Goal: Transaction & Acquisition: Book appointment/travel/reservation

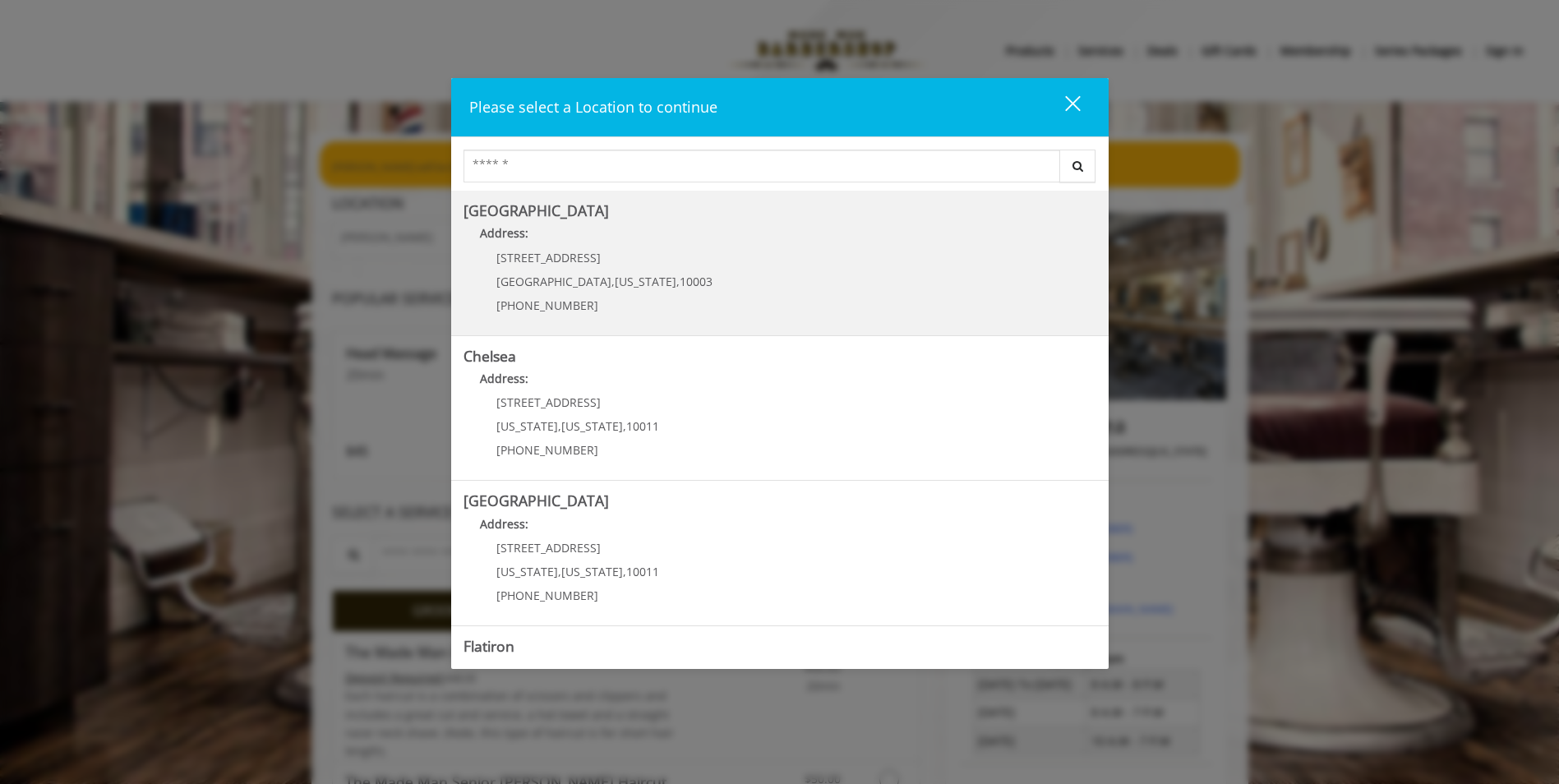
click at [841, 284] on Village "[GEOGRAPHIC_DATA] Address: [STREET_ADDRESS][US_STATE] (212) 598-1840" at bounding box center [780, 263] width 633 height 120
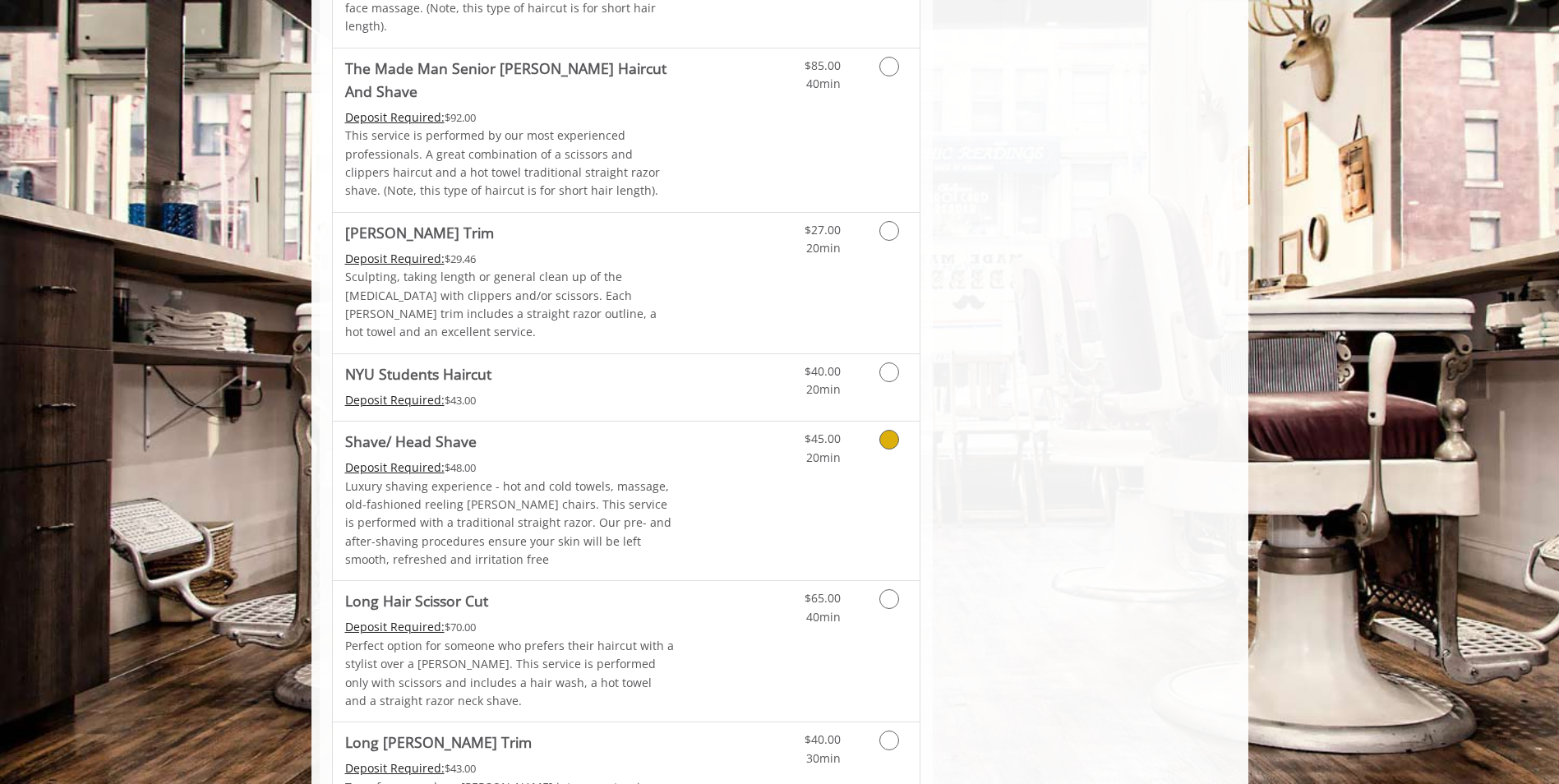
scroll to position [1644, 0]
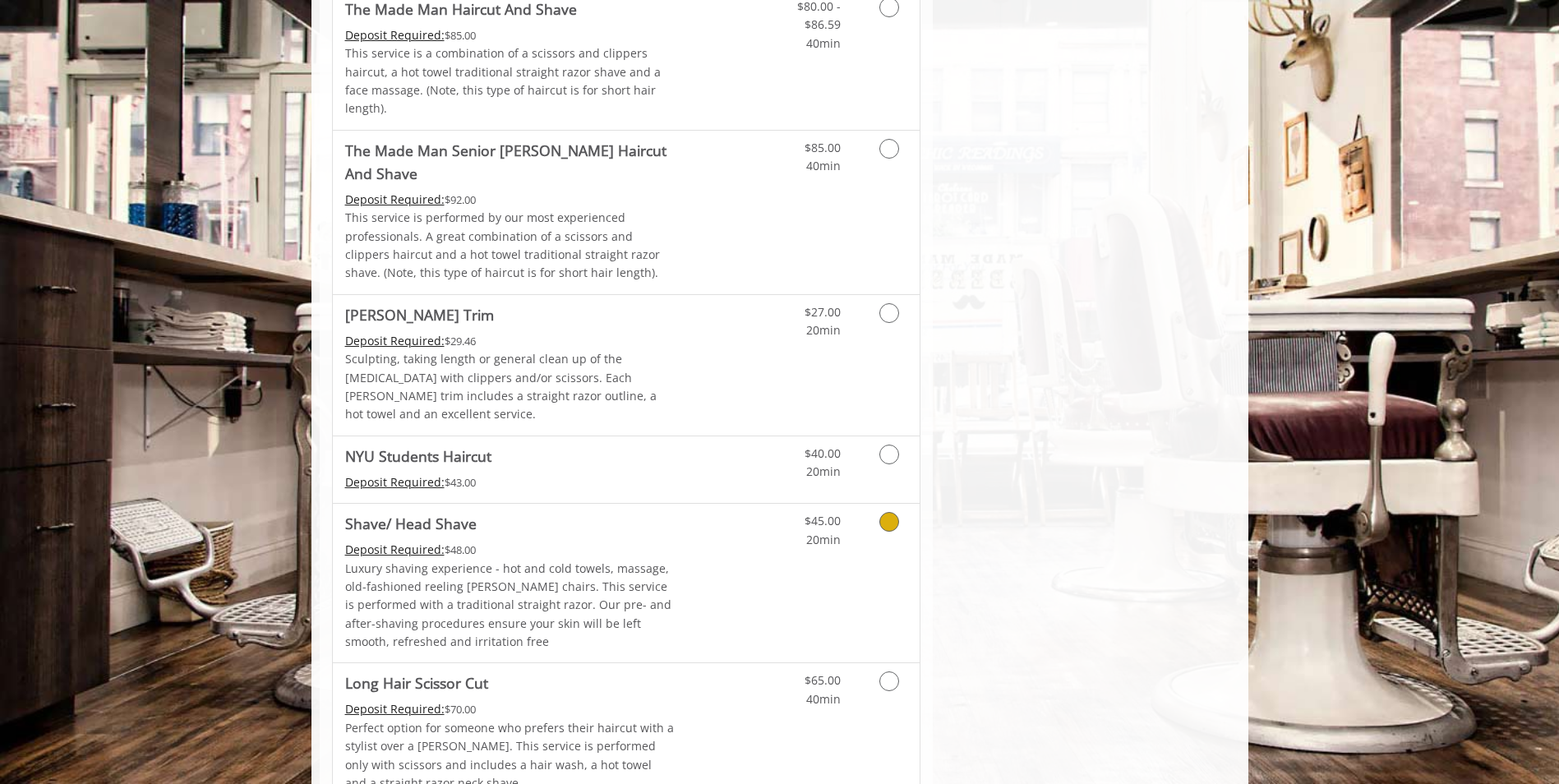
click at [884, 504] on link "Grooming services" at bounding box center [887, 526] width 42 height 46
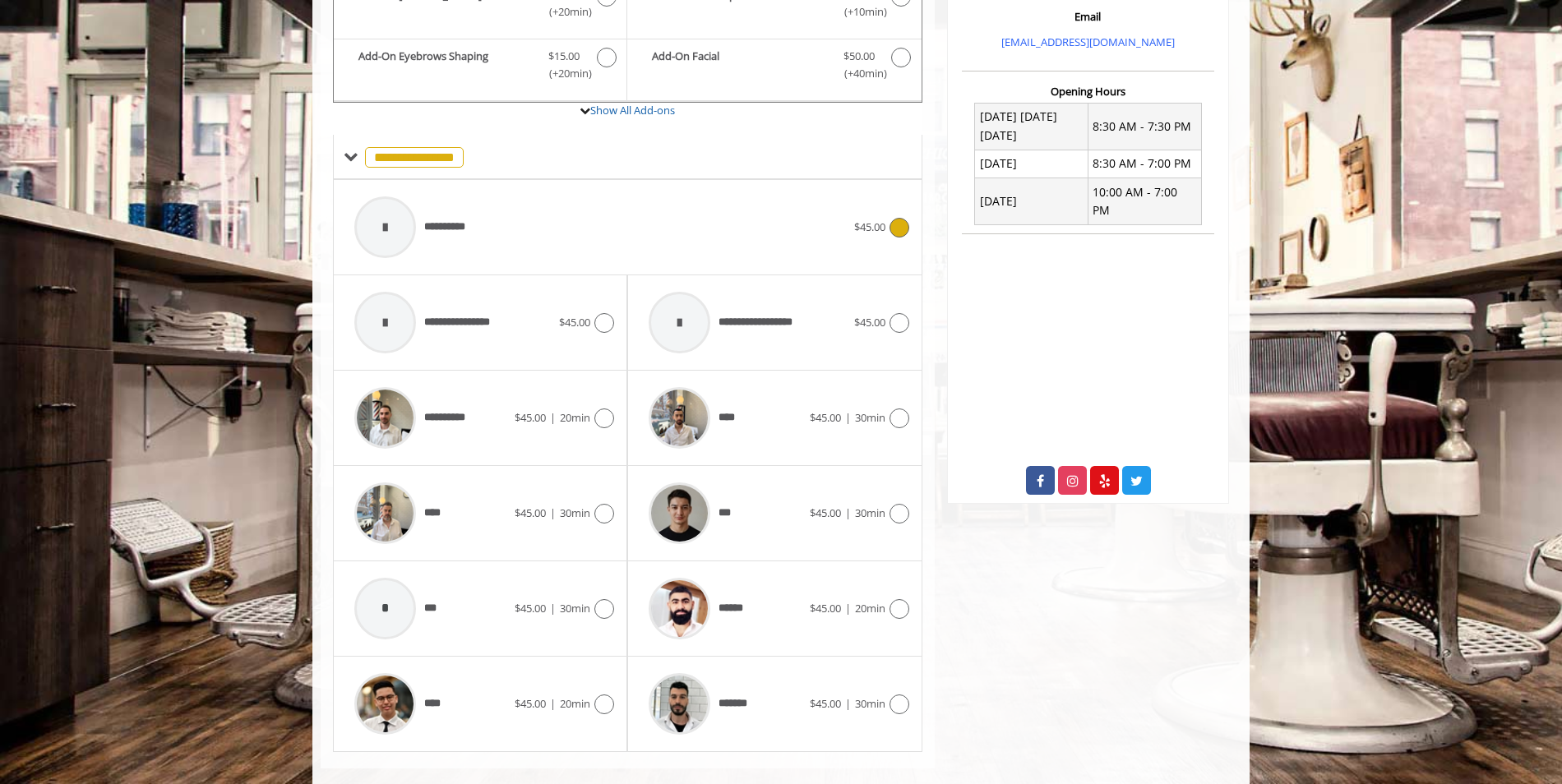
scroll to position [601, 0]
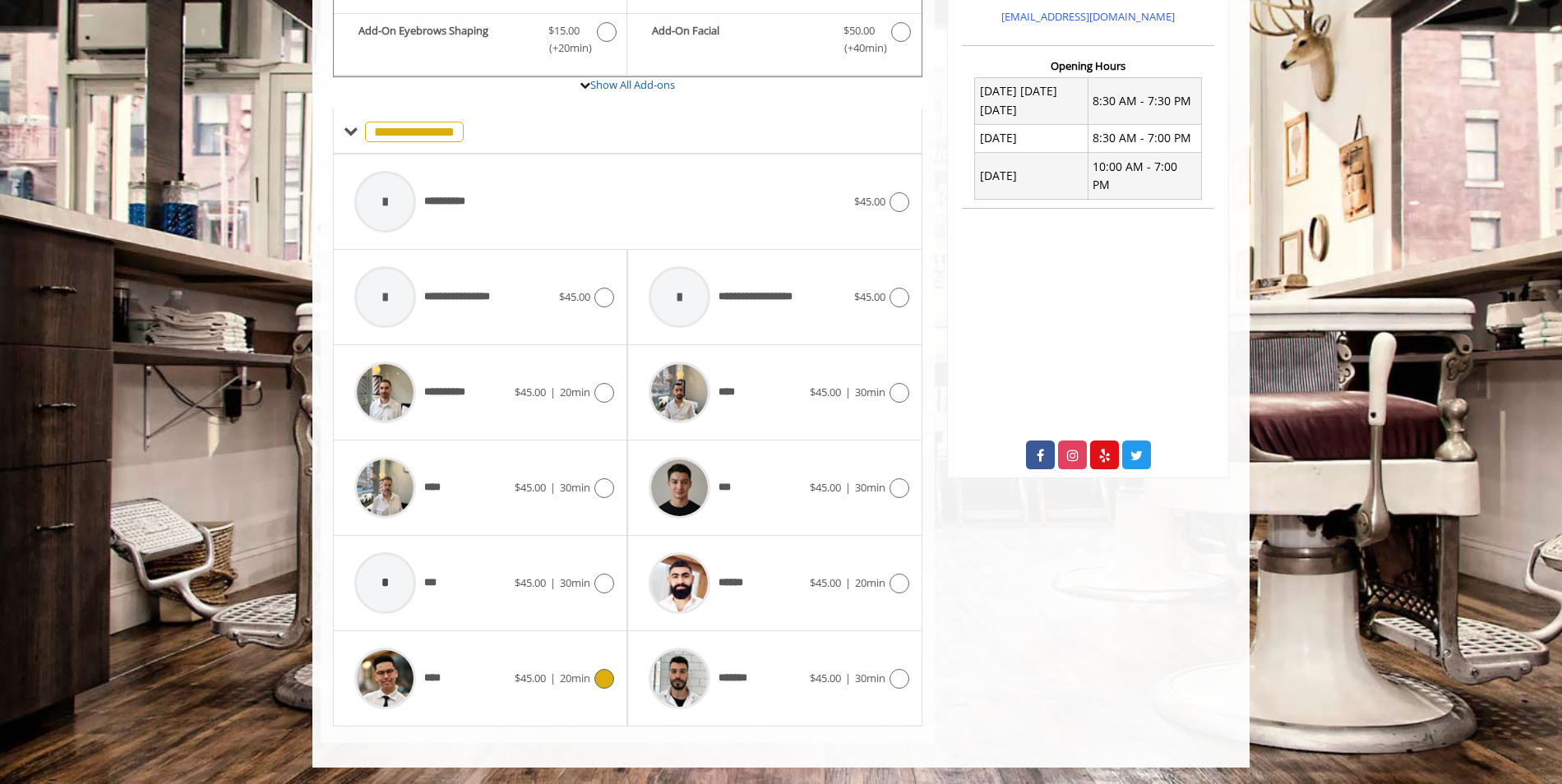
click at [604, 693] on div "**** $45.00 | 20min" at bounding box center [480, 678] width 268 height 78
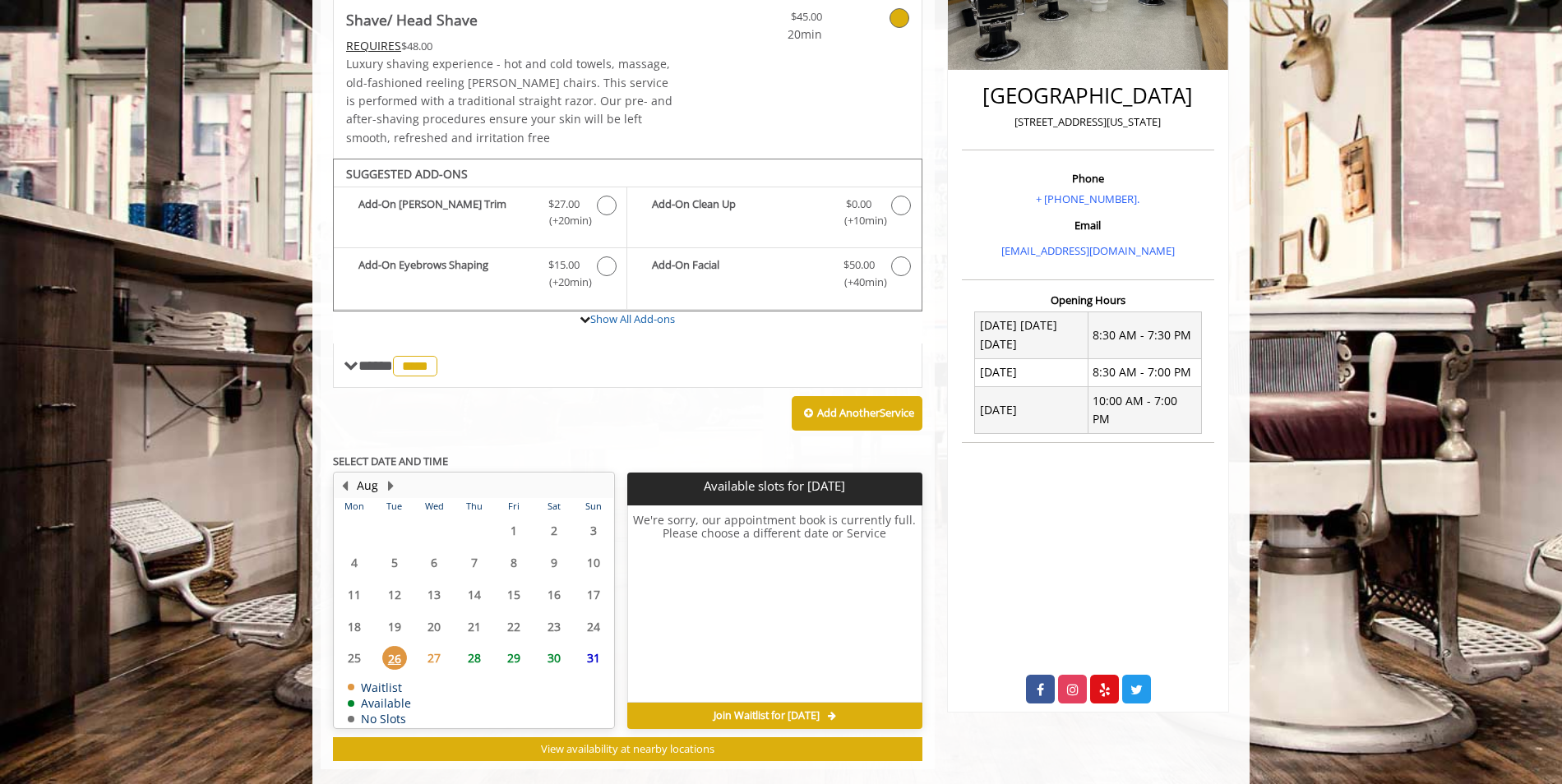
scroll to position [393, 0]
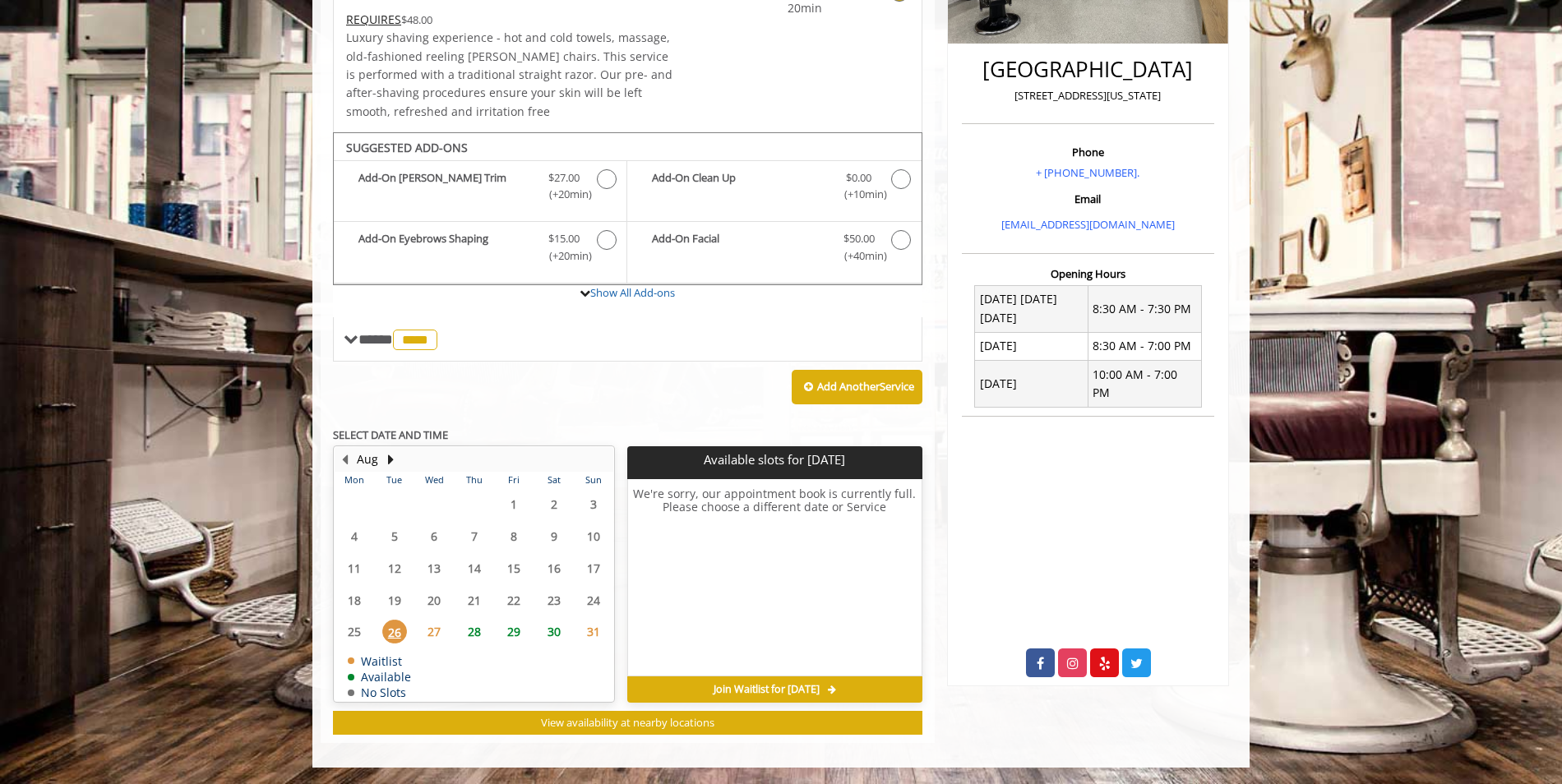
click at [556, 626] on span "30" at bounding box center [554, 632] width 25 height 24
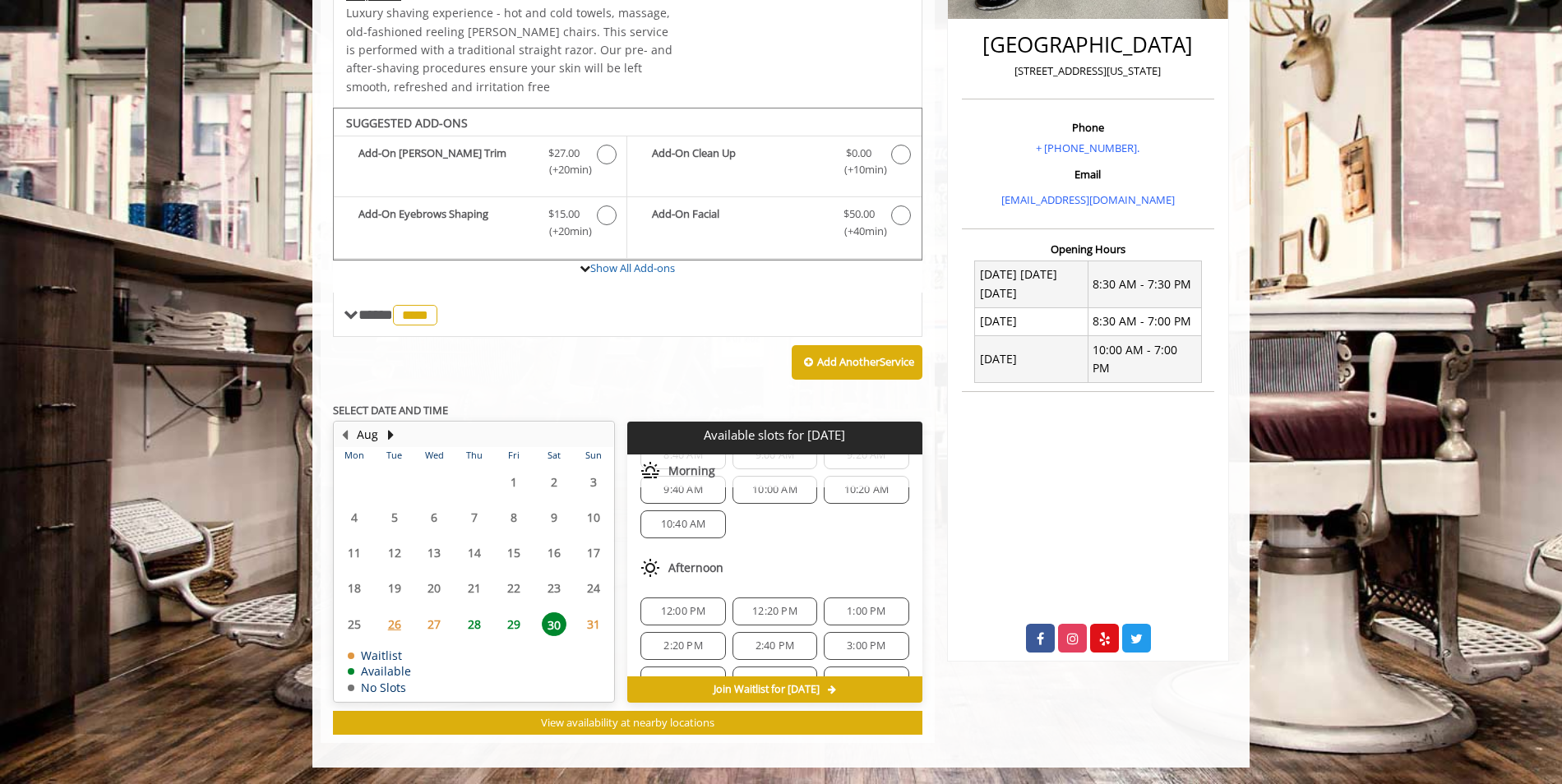
scroll to position [82, 0]
click at [513, 624] on span "29" at bounding box center [514, 625] width 25 height 24
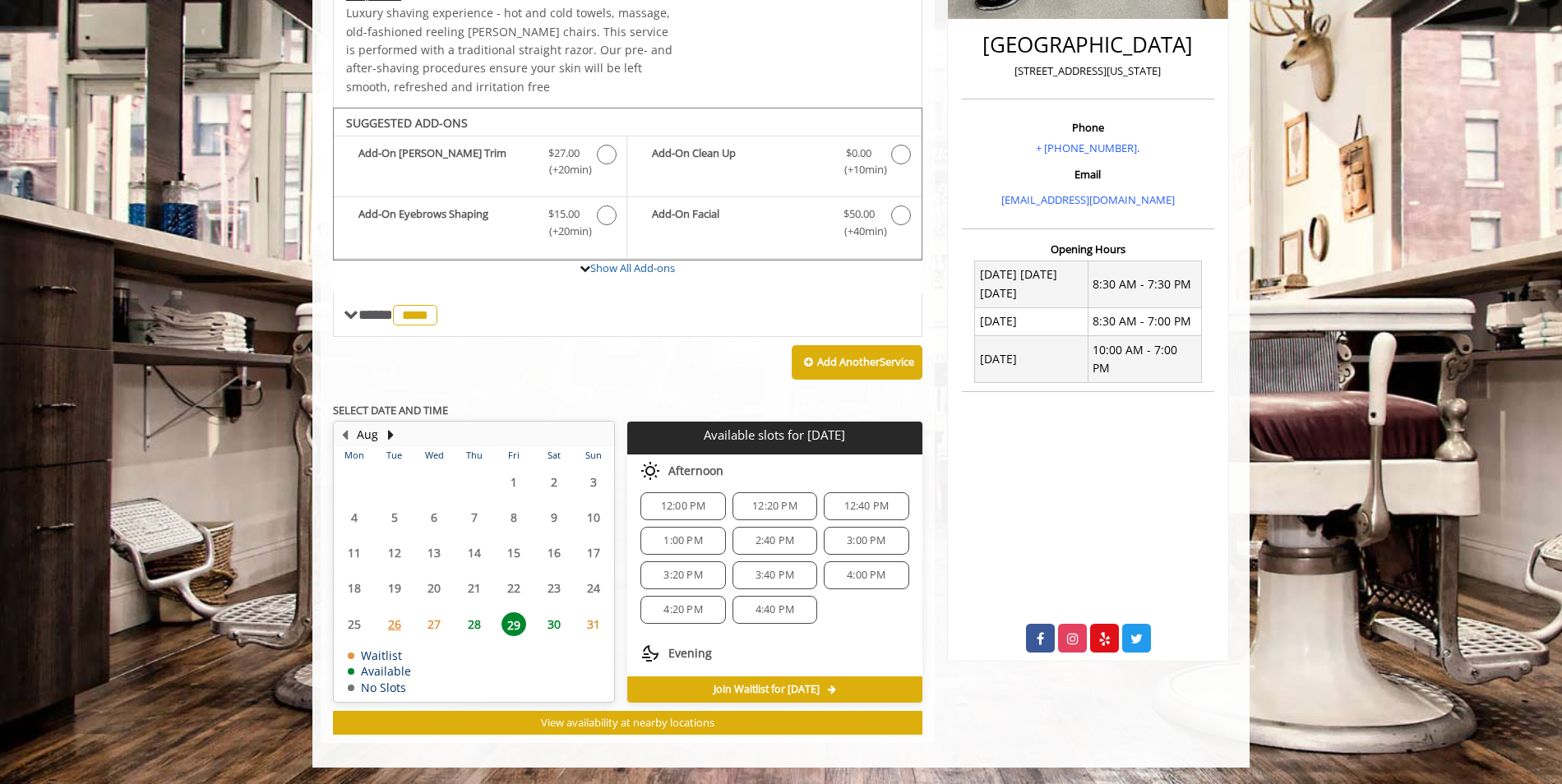
scroll to position [212, 0]
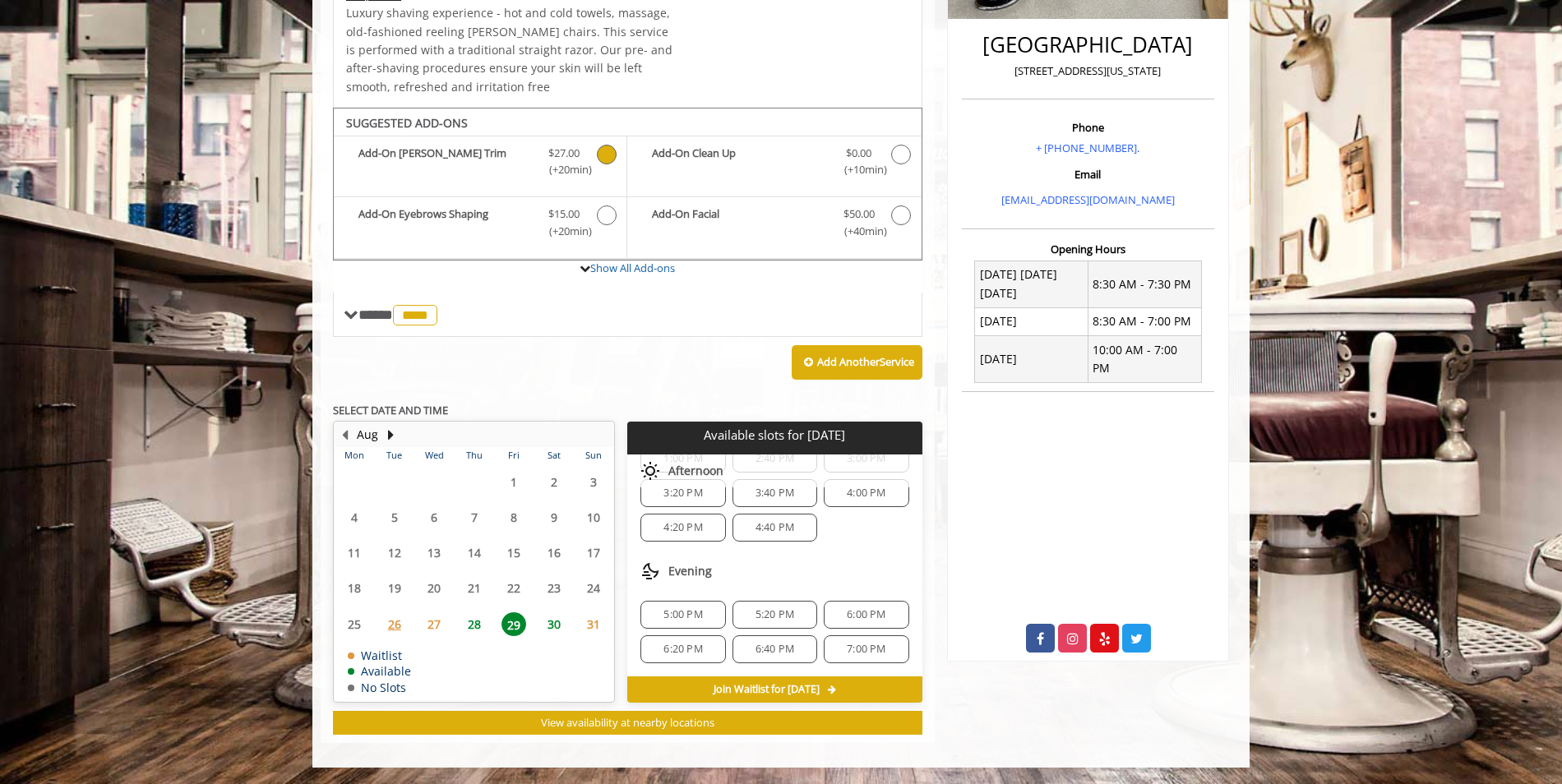
click at [599, 157] on icon "Shave/ Head Shave Add-onS" at bounding box center [607, 155] width 20 height 20
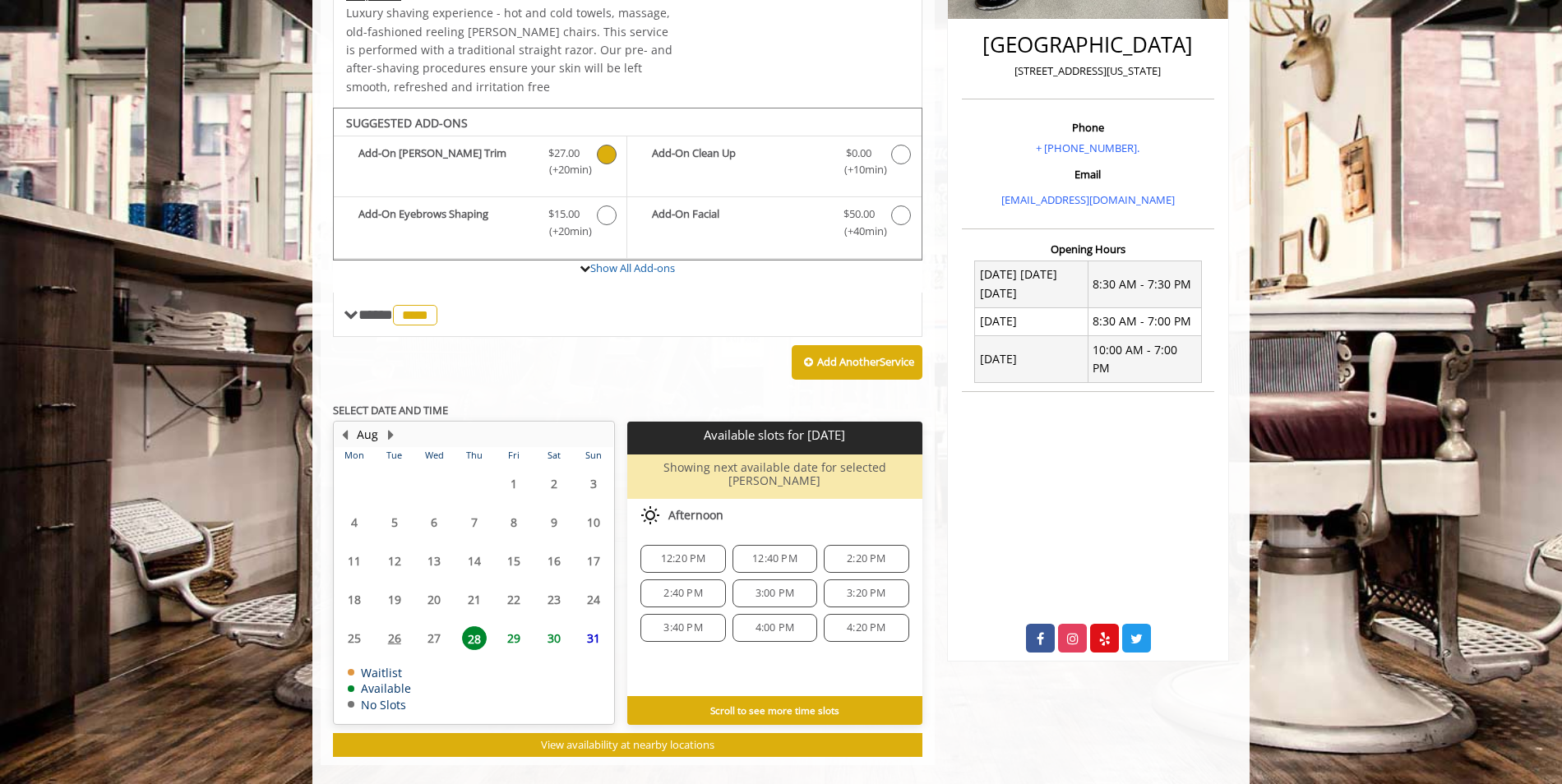
scroll to position [427, 0]
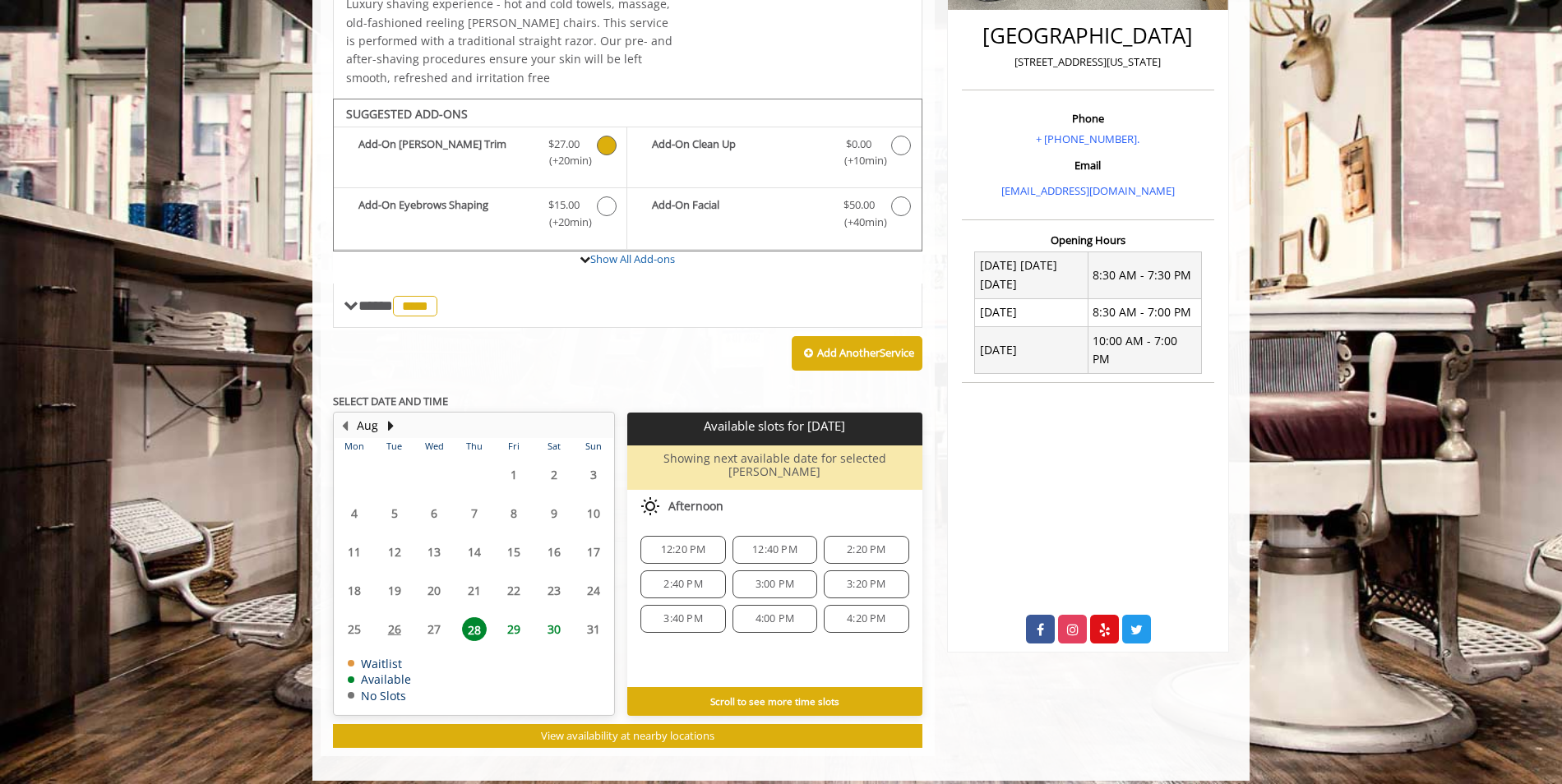
click at [513, 621] on span "29" at bounding box center [514, 629] width 25 height 24
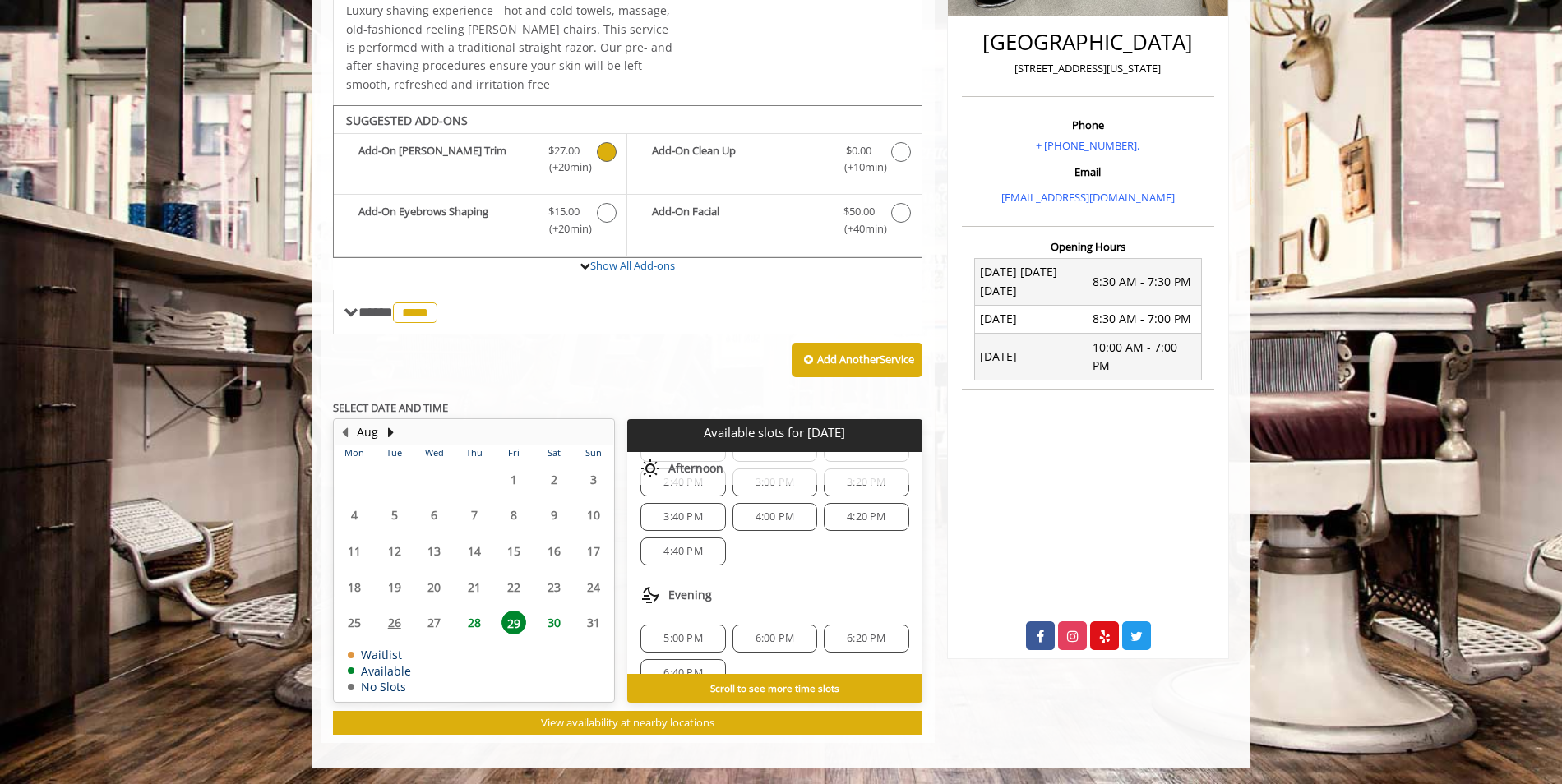
scroll to position [212, 0]
click at [749, 614] on span "6:00 PM" at bounding box center [774, 612] width 70 height 13
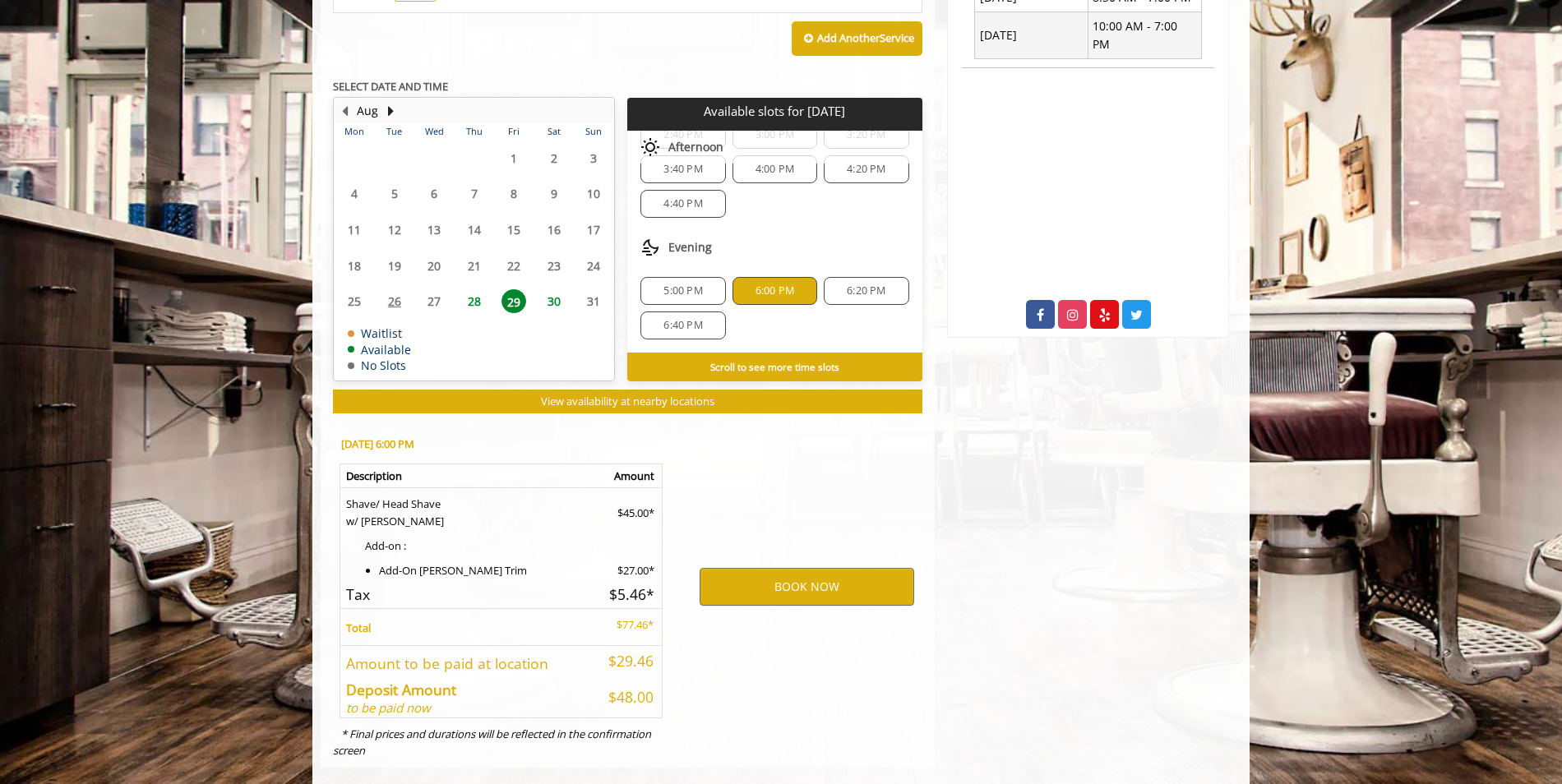
scroll to position [766, 0]
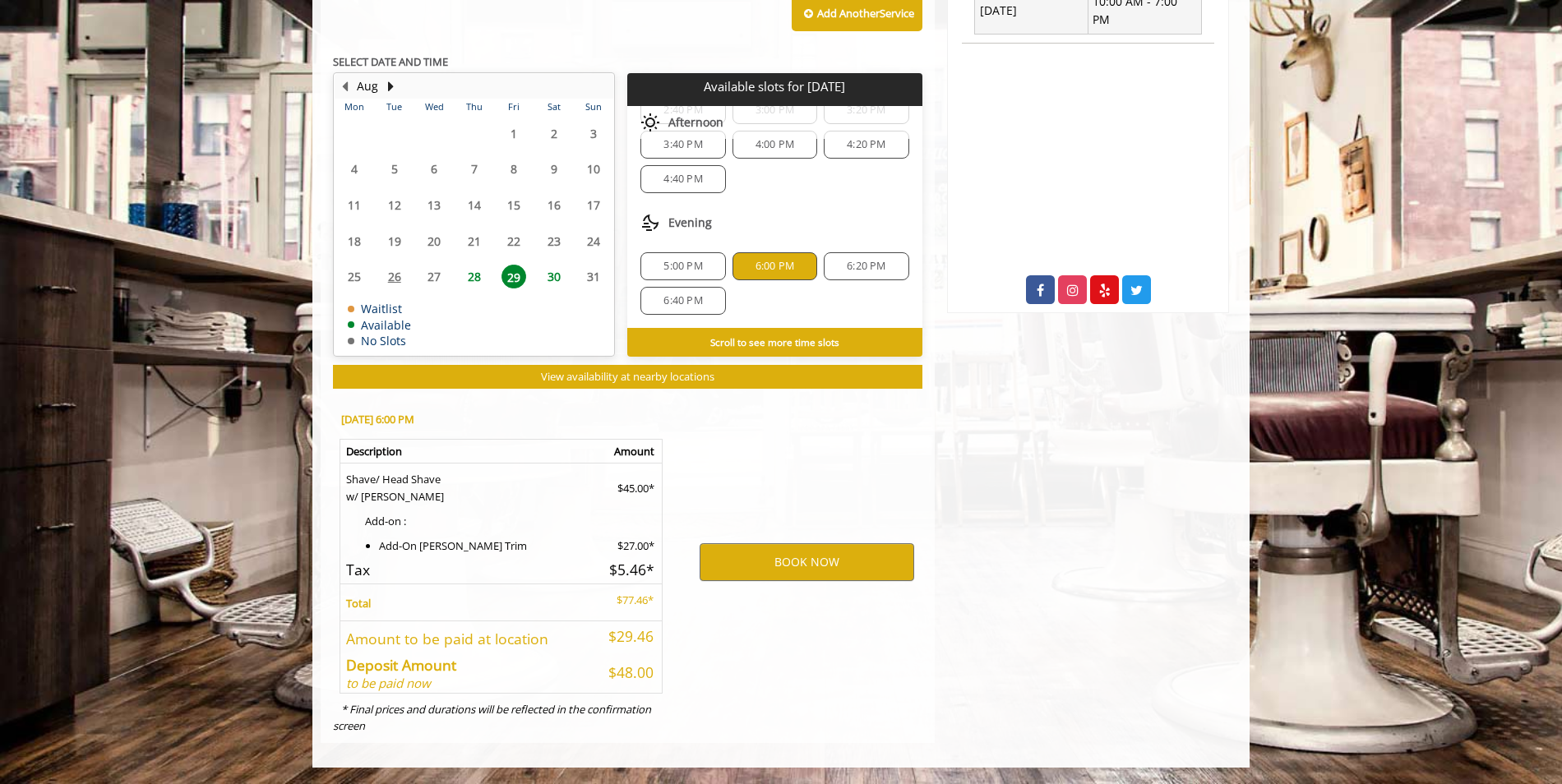
drag, startPoint x: 616, startPoint y: 604, endPoint x: 654, endPoint y: 600, distance: 38.2
click at [654, 600] on p "$77.46*" at bounding box center [626, 600] width 56 height 17
click at [647, 604] on p "$77.46*" at bounding box center [626, 600] width 56 height 17
drag, startPoint x: 653, startPoint y: 604, endPoint x: 607, endPoint y: 604, distance: 46.0
click at [607, 604] on p "$77.46*" at bounding box center [626, 600] width 56 height 17
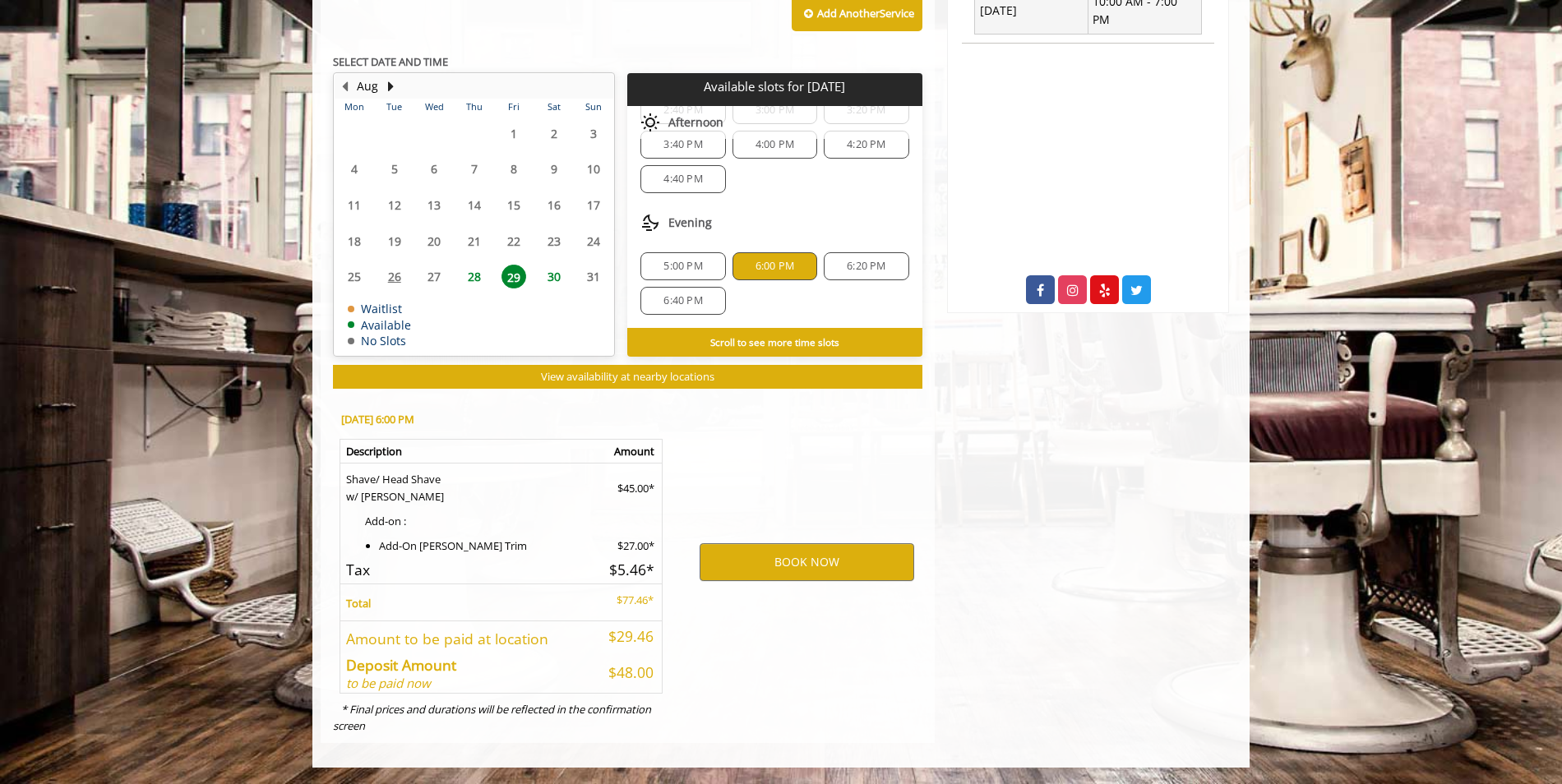
click at [607, 604] on p "$77.46*" at bounding box center [626, 600] width 56 height 17
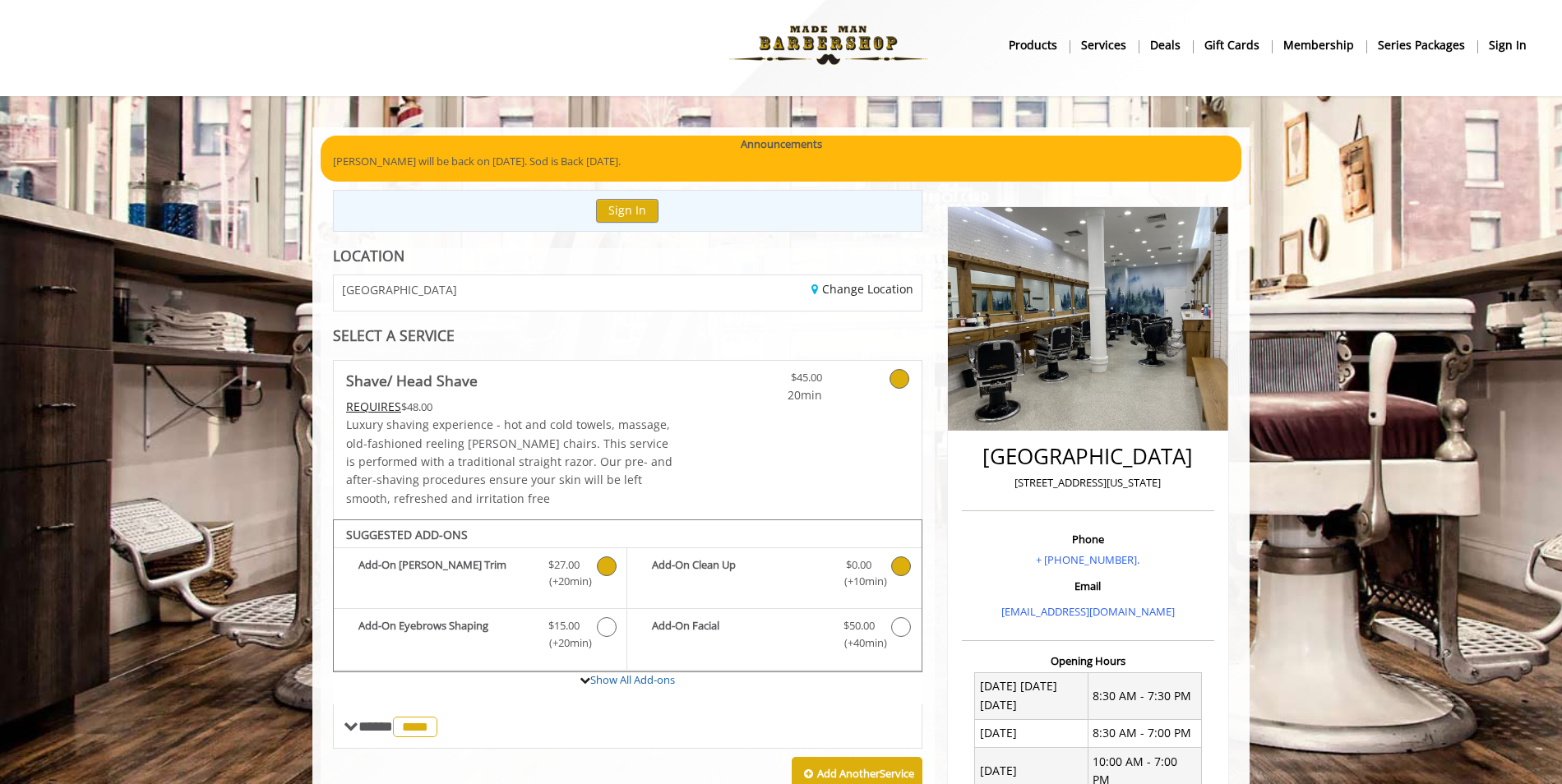
scroll to position [0, 0]
